Goal: Transaction & Acquisition: Download file/media

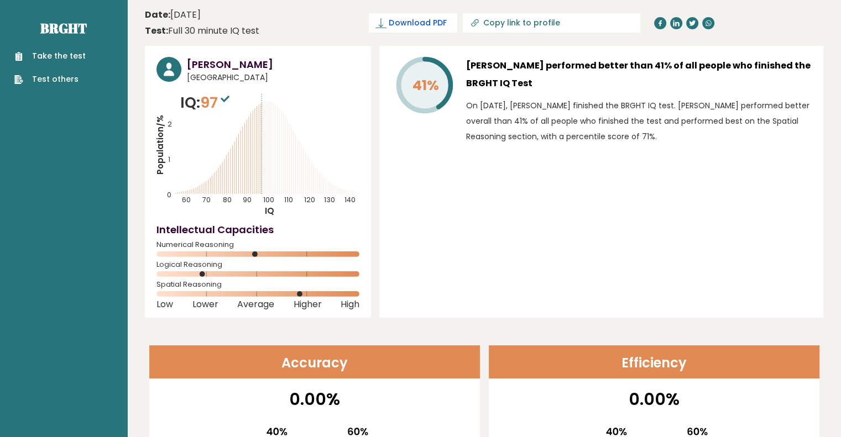
click at [446, 22] on span "Download PDF" at bounding box center [418, 23] width 58 height 12
click at [446, 26] on span "Download PDF" at bounding box center [418, 23] width 58 height 12
click at [446, 24] on span "Download PDF" at bounding box center [418, 23] width 58 height 12
click at [753, 244] on div "41% Jeanette Andamo performed better than 41% of all people who finished the BR…" at bounding box center [601, 182] width 444 height 272
click at [446, 22] on span "Download PDF" at bounding box center [418, 23] width 58 height 12
